Goal: Task Accomplishment & Management: Use online tool/utility

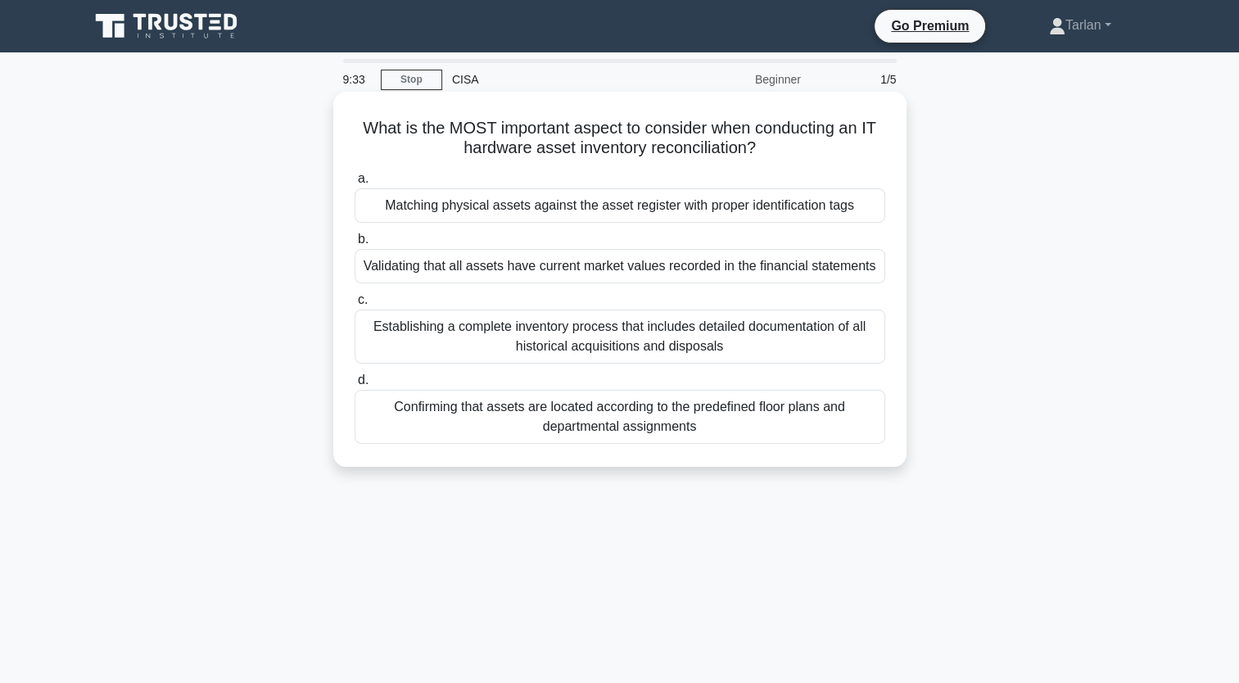
click at [468, 211] on div "Matching physical assets against the asset register with proper identification …" at bounding box center [620, 205] width 531 height 34
click at [355, 184] on input "a. Matching physical assets against the asset register with proper identificati…" at bounding box center [355, 179] width 0 height 11
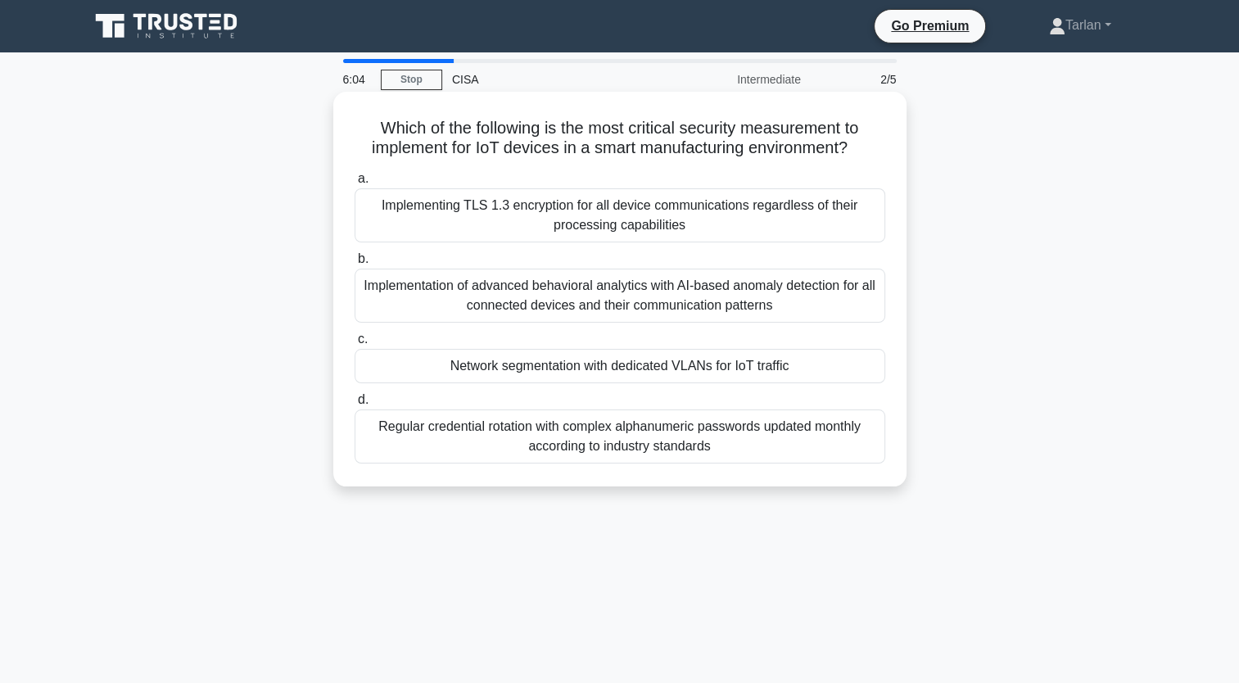
click at [621, 365] on div "Network segmentation with dedicated VLANs for IoT traffic" at bounding box center [620, 366] width 531 height 34
click at [355, 345] on input "c. Network segmentation with dedicated VLANs for IoT traffic" at bounding box center [355, 339] width 0 height 11
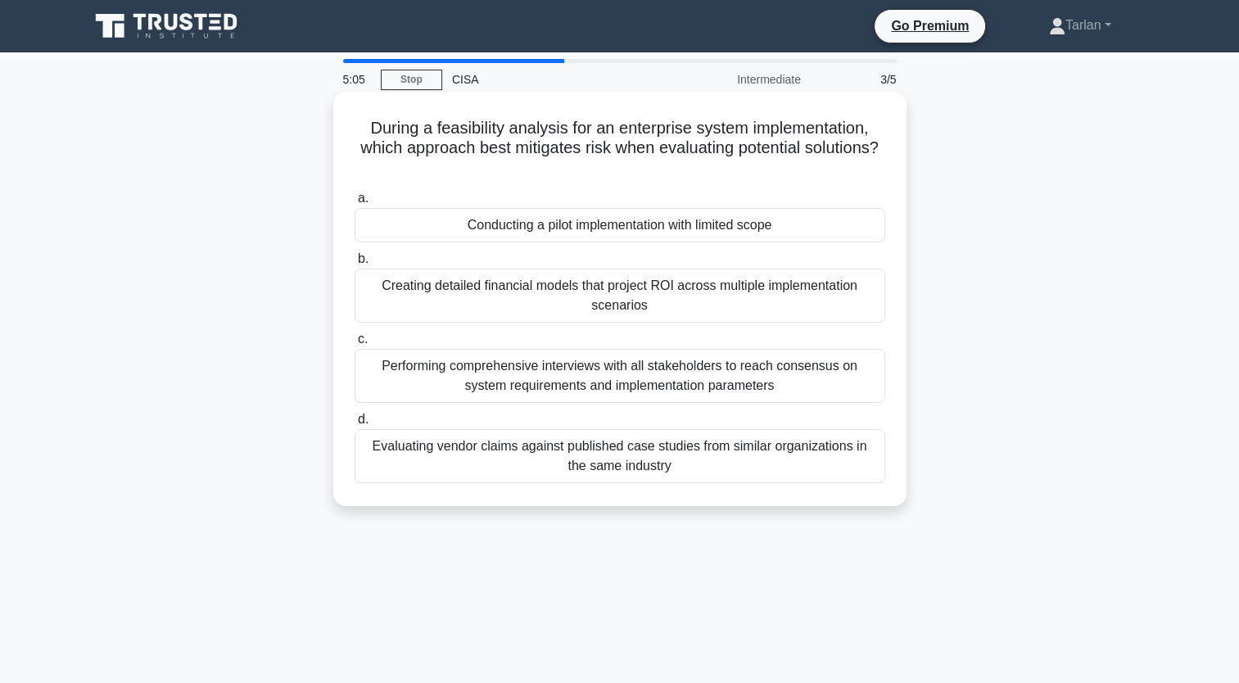
click at [626, 225] on div "Conducting a pilot implementation with limited scope" at bounding box center [620, 225] width 531 height 34
click at [355, 204] on input "a. Conducting a pilot implementation with limited scope" at bounding box center [355, 198] width 0 height 11
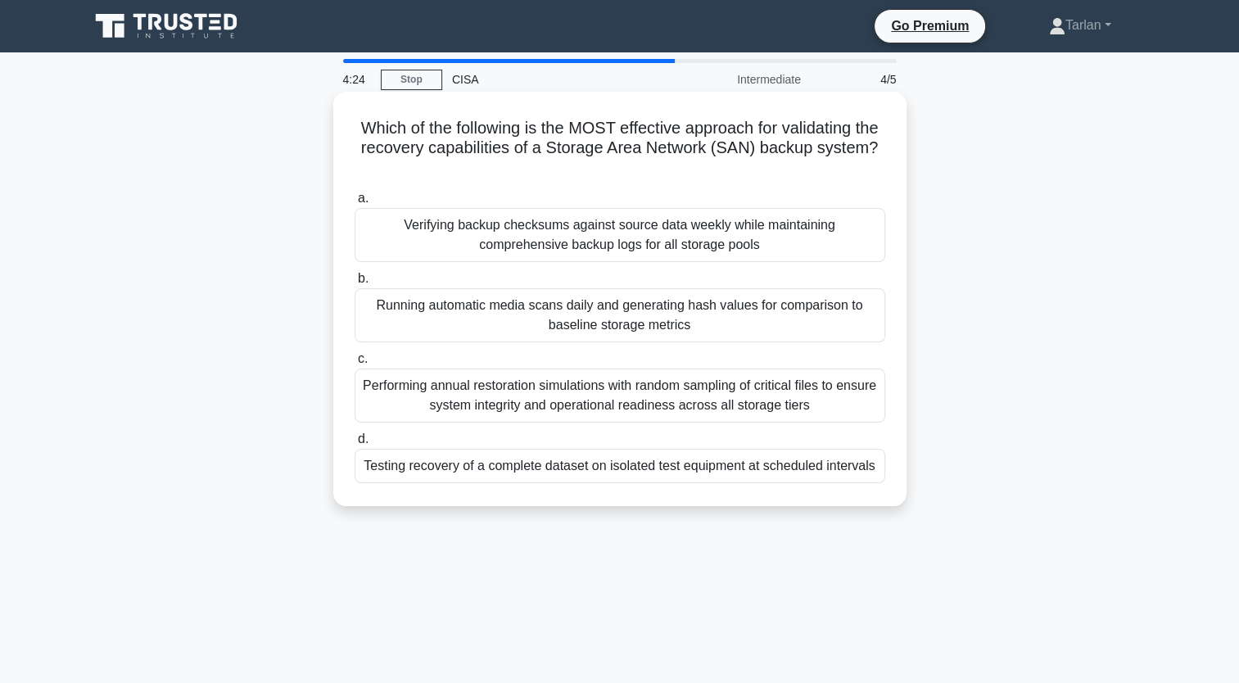
click at [686, 473] on div "Testing recovery of a complete dataset on isolated test equipment at scheduled …" at bounding box center [620, 466] width 531 height 34
click at [355, 445] on input "d. Testing recovery of a complete dataset on isolated test equipment at schedul…" at bounding box center [355, 439] width 0 height 11
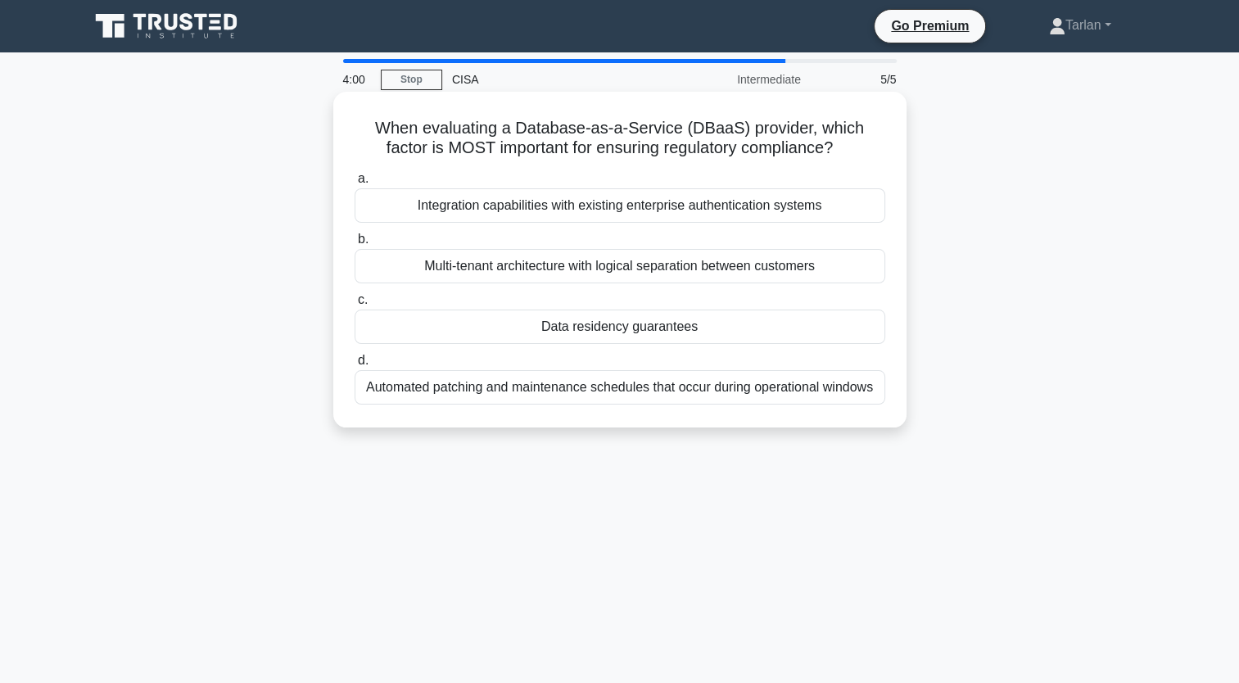
click at [629, 202] on div "Integration capabilities with existing enterprise authentication systems" at bounding box center [620, 205] width 531 height 34
click at [355, 184] on input "a. Integration capabilities with existing enterprise authentication systems" at bounding box center [355, 179] width 0 height 11
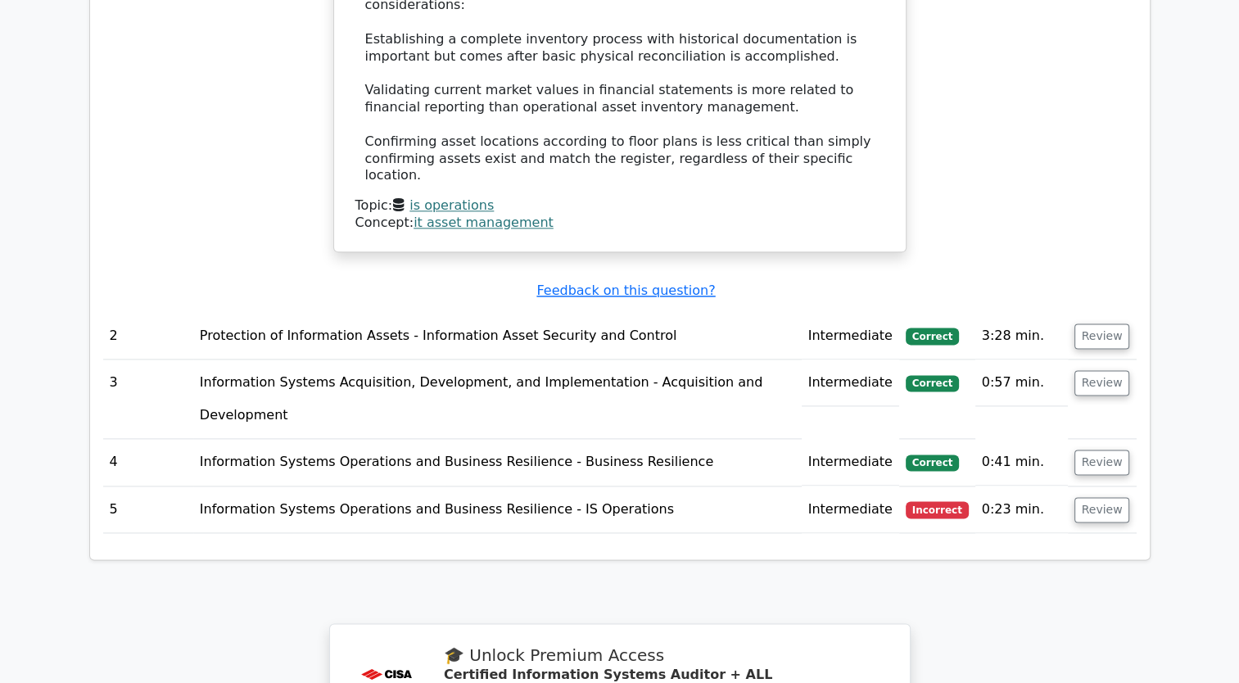
scroll to position [2048, 0]
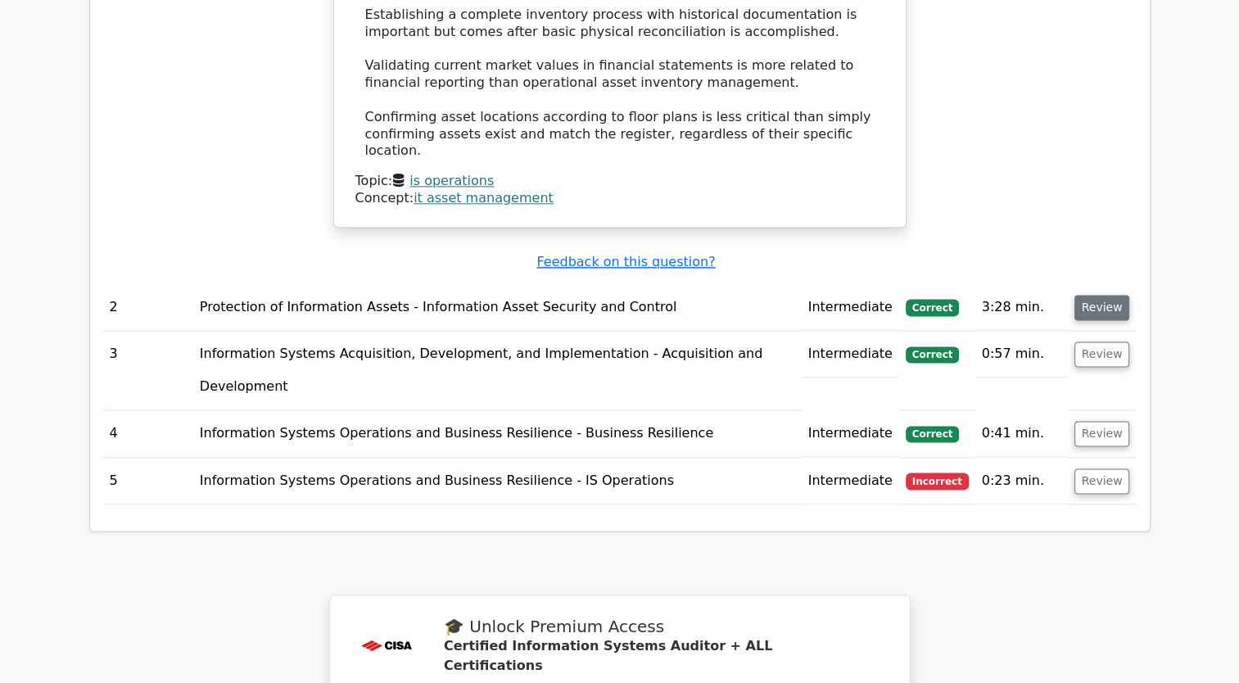
click at [1109, 295] on button "Review" at bounding box center [1103, 307] width 56 height 25
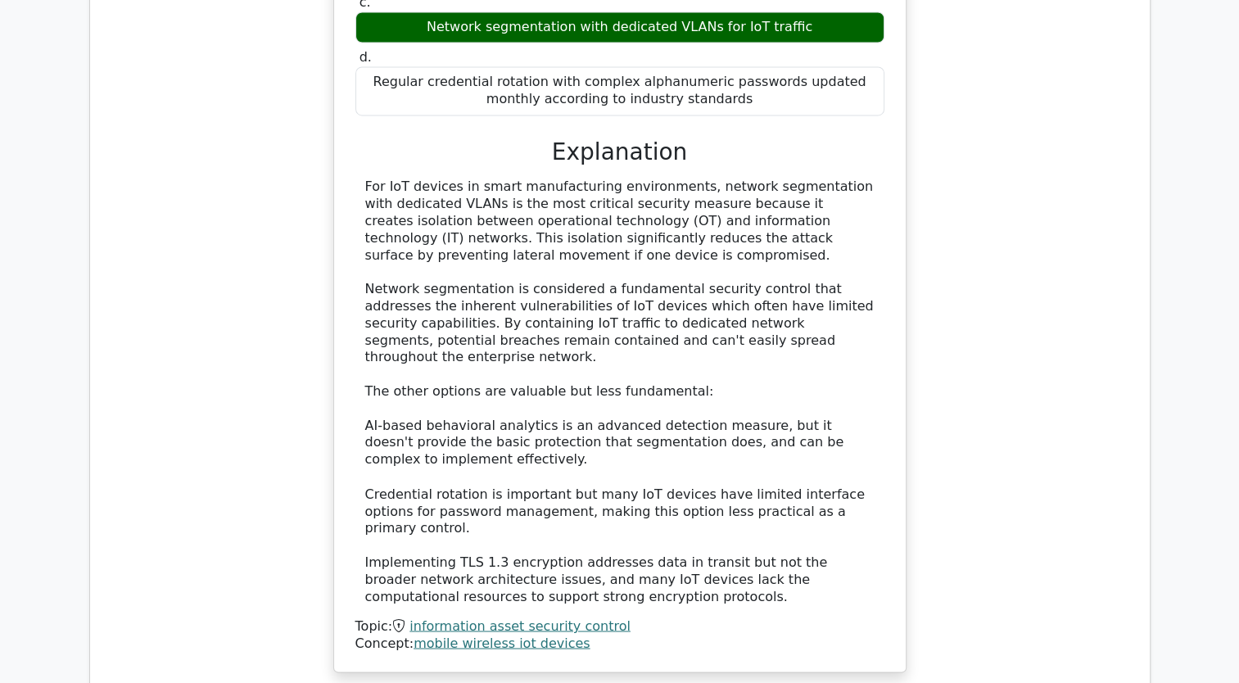
scroll to position [2703, 0]
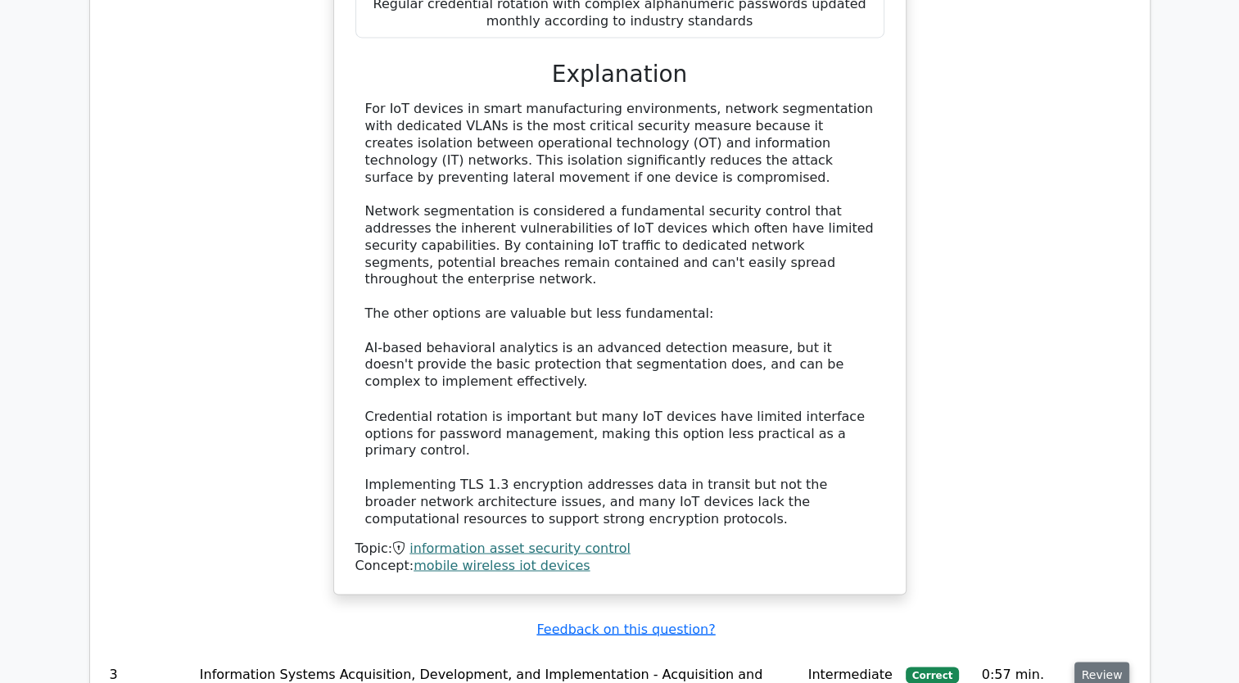
click at [1114, 662] on button "Review" at bounding box center [1103, 674] width 56 height 25
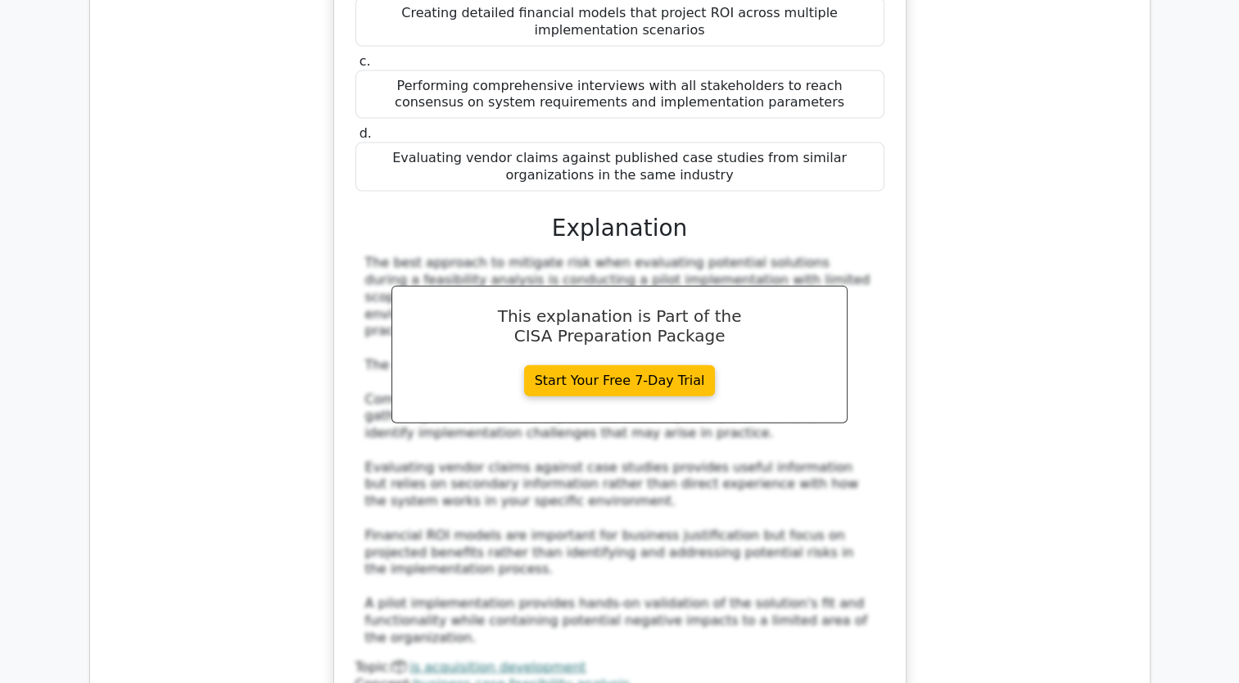
scroll to position [3850, 0]
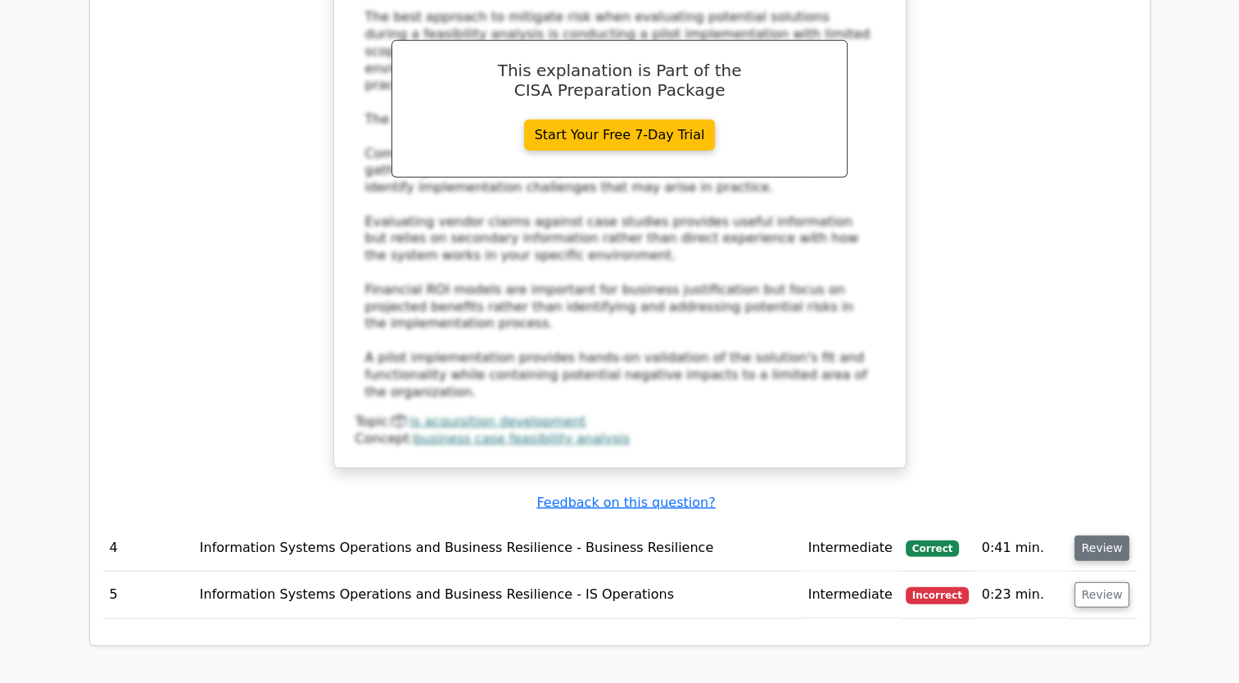
click at [1100, 536] on button "Review" at bounding box center [1103, 548] width 56 height 25
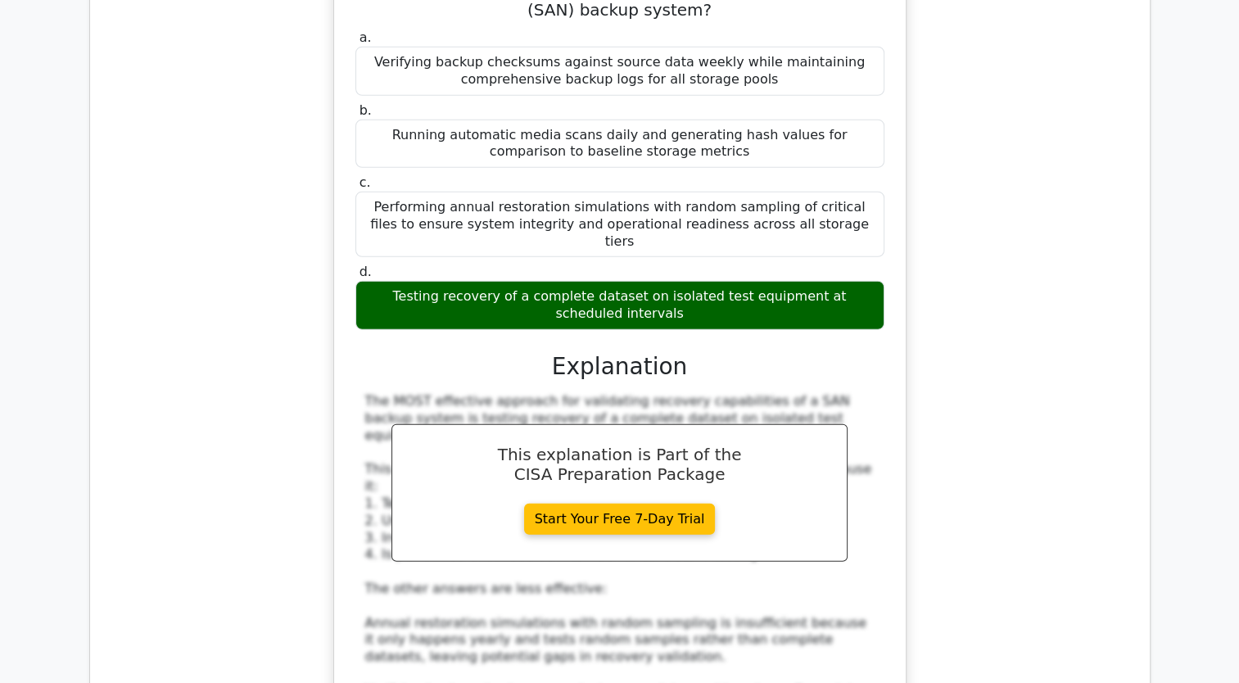
scroll to position [4588, 0]
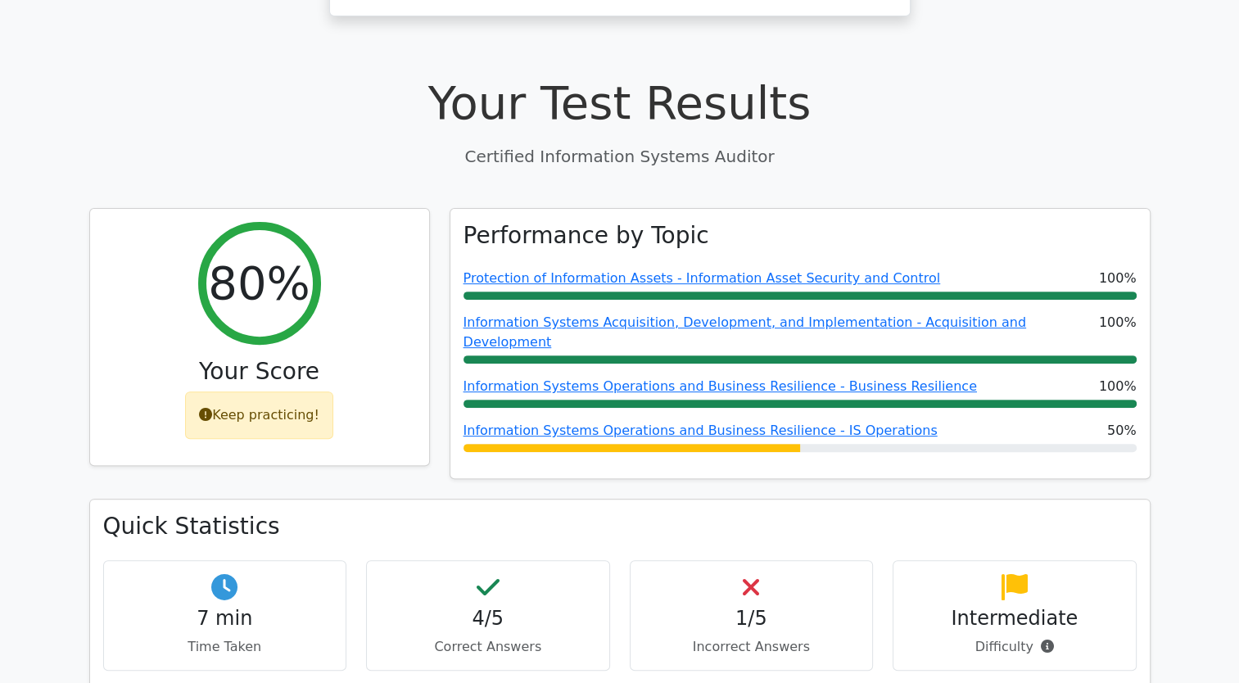
scroll to position [819, 0]
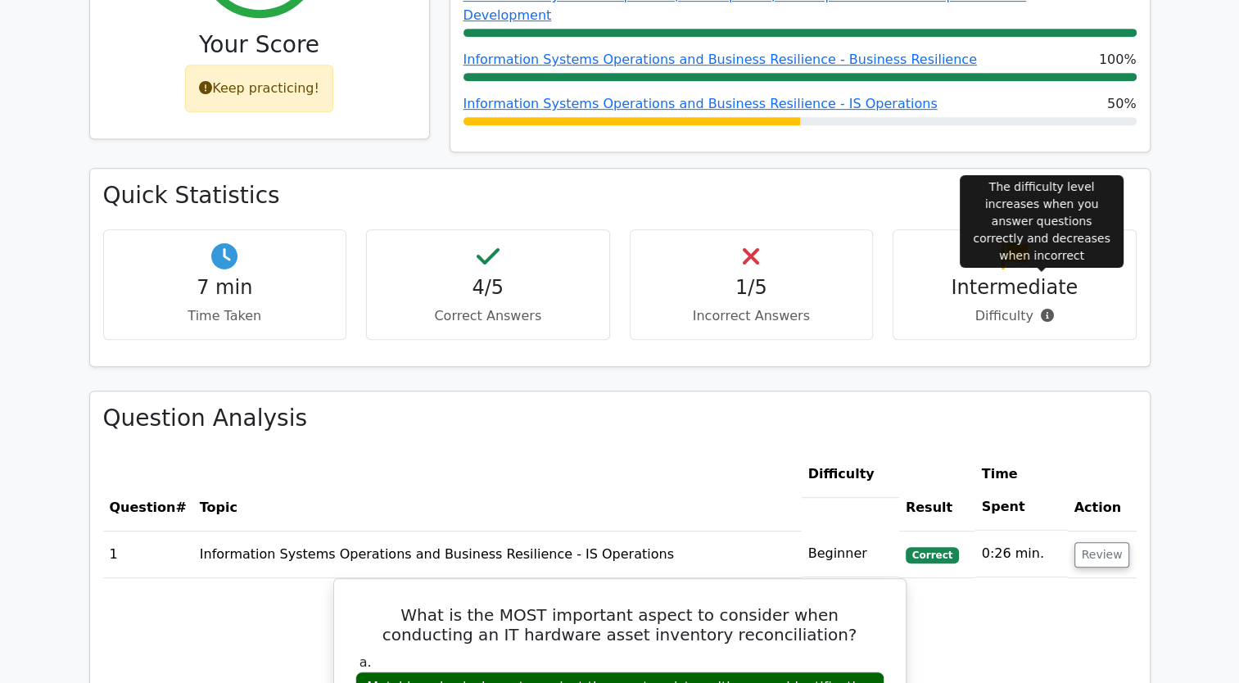
click at [1044, 309] on icon at bounding box center [1047, 315] width 13 height 13
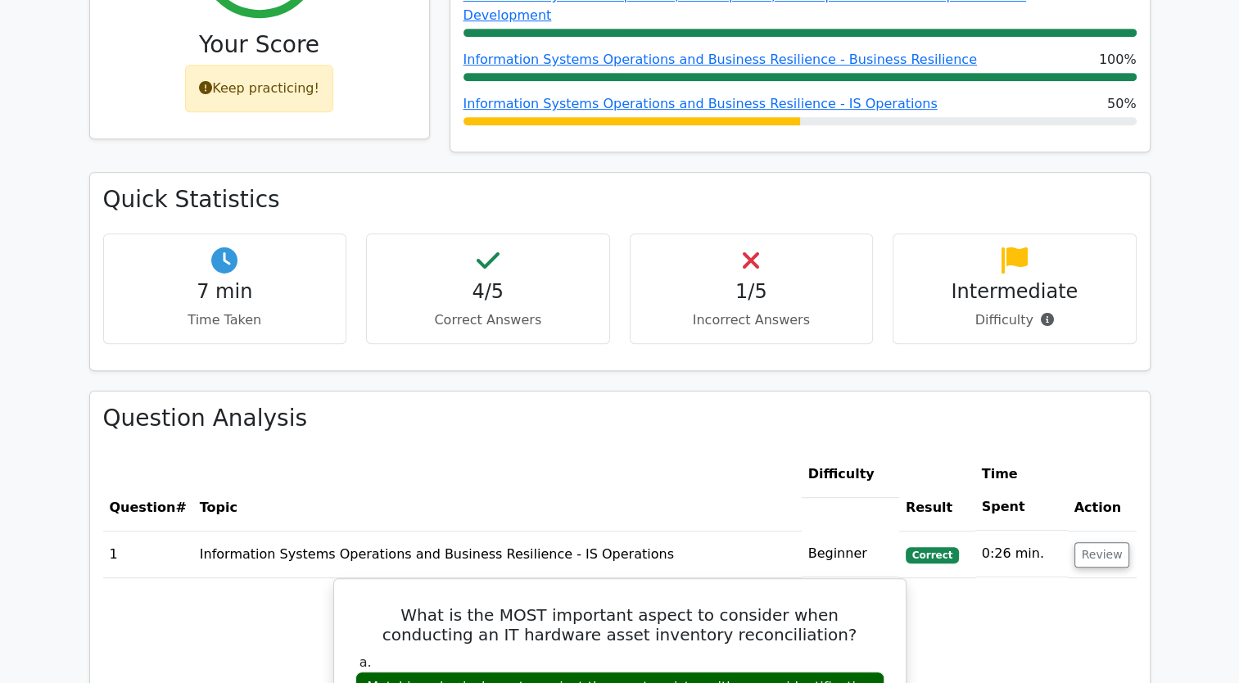
click at [1153, 287] on div "Quick Statistics 7 min Time Taken 4/5 Correct Answers 1/5 Incorrect Answers Int…" at bounding box center [619, 281] width 1081 height 218
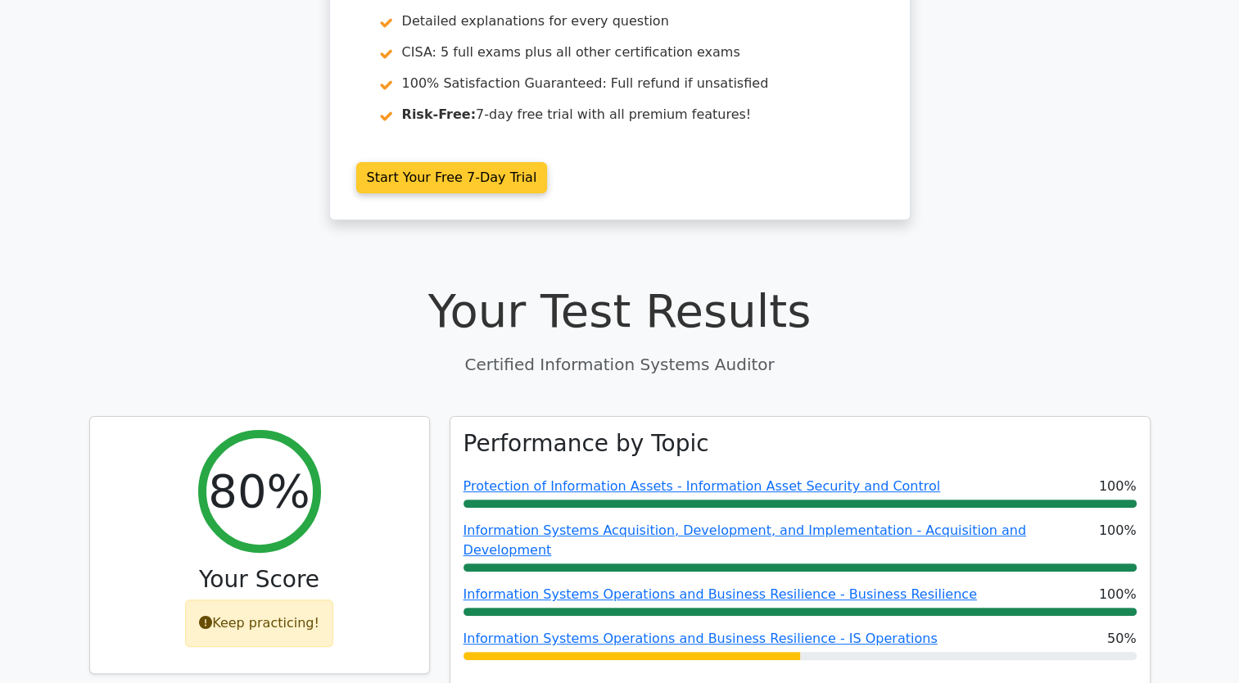
scroll to position [0, 0]
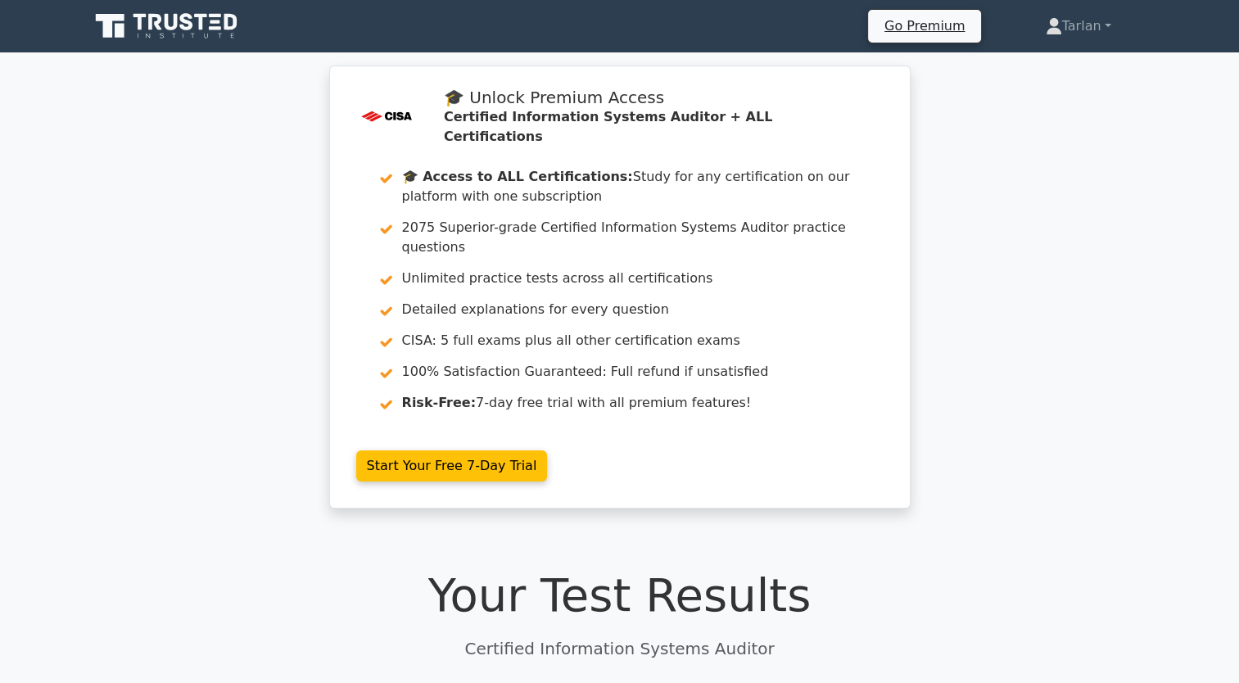
click at [1045, 179] on div ".st0{fill:#E31818;} 🎓 Unlock Premium Access Certified Information Systems Audit…" at bounding box center [619, 297] width 1239 height 463
